Goal: Information Seeking & Learning: Understand process/instructions

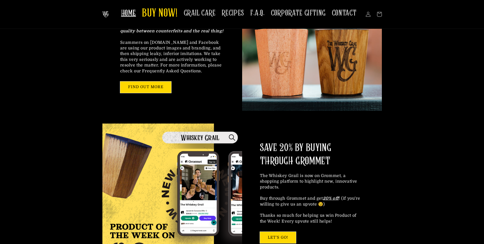
scroll to position [150, 0]
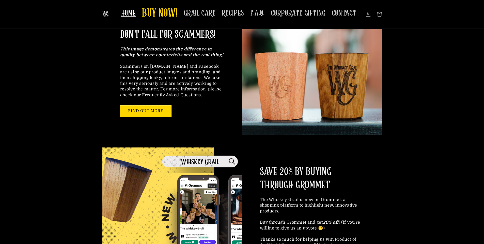
click at [174, 68] on p "This image demonstrates the difference in quality between counterfeits and the …" at bounding box center [172, 71] width 104 height 51
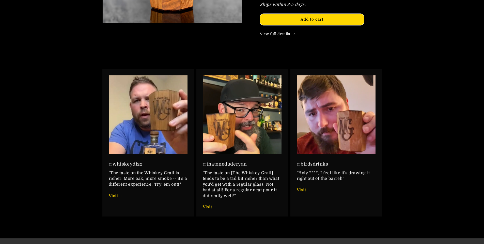
scroll to position [733, 0]
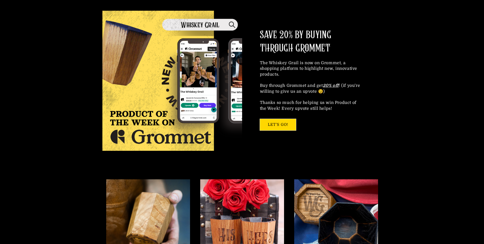
scroll to position [364, 0]
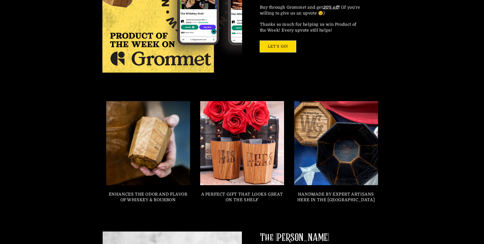
click at [349, 168] on link at bounding box center [336, 143] width 92 height 92
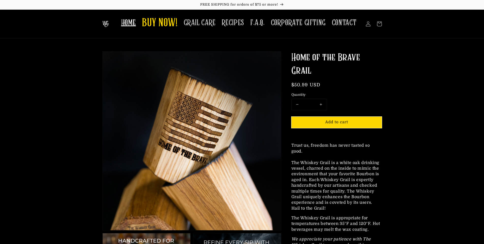
click at [135, 21] on span "HOME" at bounding box center [128, 23] width 15 height 10
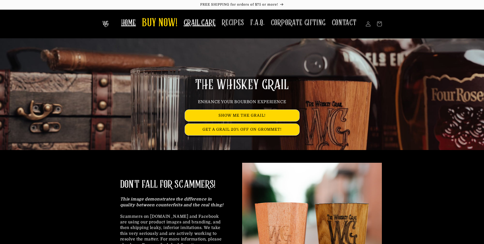
click at [206, 21] on span "GRAIL CARE" at bounding box center [200, 23] width 32 height 10
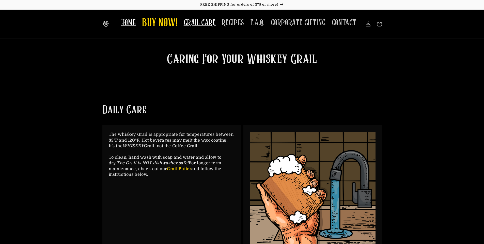
click at [128, 26] on span "HOME" at bounding box center [128, 23] width 15 height 10
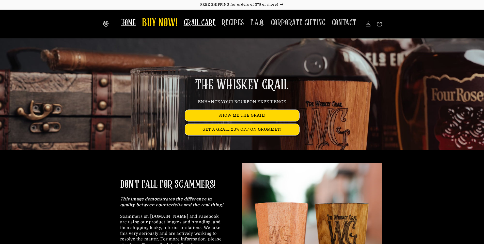
click at [202, 22] on span "GRAIL CARE" at bounding box center [200, 23] width 32 height 10
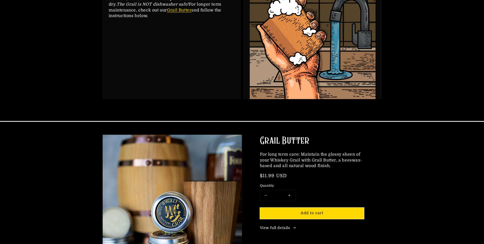
scroll to position [252, 0]
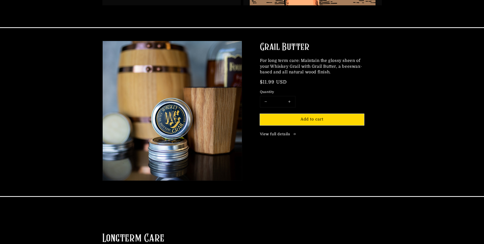
drag, startPoint x: 363, startPoint y: 68, endPoint x: 371, endPoint y: 68, distance: 7.9
click at [373, 69] on div "Grail Butter For long term care: Maintain the glossy sheen of your Whiskey Grai…" at bounding box center [312, 112] width 140 height 142
drag, startPoint x: 343, startPoint y: 66, endPoint x: 350, endPoint y: 70, distance: 8.2
click at [350, 70] on p "For long term care: Maintain the glossy sheen of your Whiskey Grail with Grail …" at bounding box center [312, 66] width 104 height 17
drag, startPoint x: 260, startPoint y: 82, endPoint x: 305, endPoint y: 82, distance: 45.3
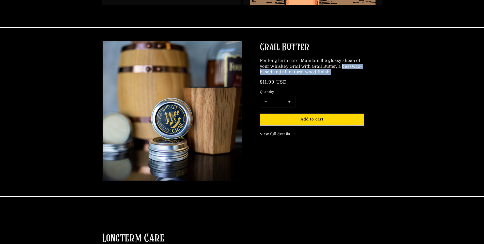
click at [306, 83] on div "Regular price $11.99 USD Regular price Sale price $11.99 USD Unit price / per S…" at bounding box center [312, 82] width 104 height 7
click at [309, 83] on div "Regular price $11.99 USD Regular price Sale price $11.99 USD Unit price / per S…" at bounding box center [312, 82] width 104 height 7
drag, startPoint x: 266, startPoint y: 83, endPoint x: 284, endPoint y: 82, distance: 17.8
click at [266, 82] on span "$11.99 USD" at bounding box center [273, 81] width 27 height 5
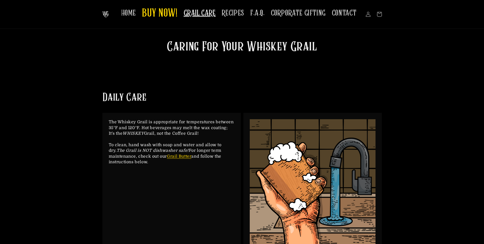
scroll to position [0, 0]
